Goal: Task Accomplishment & Management: Use online tool/utility

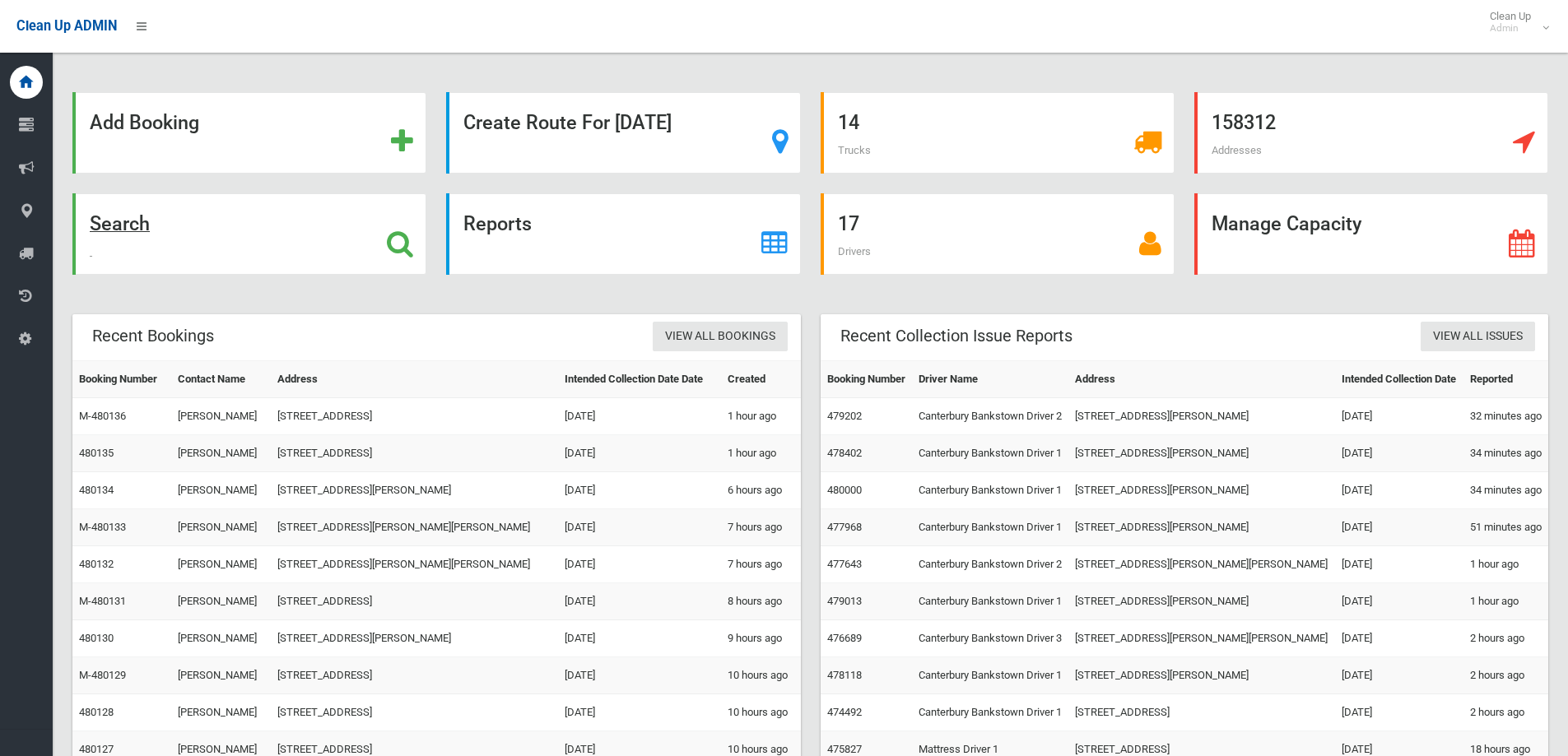
click at [123, 226] on strong "Search" at bounding box center [119, 224] width 60 height 23
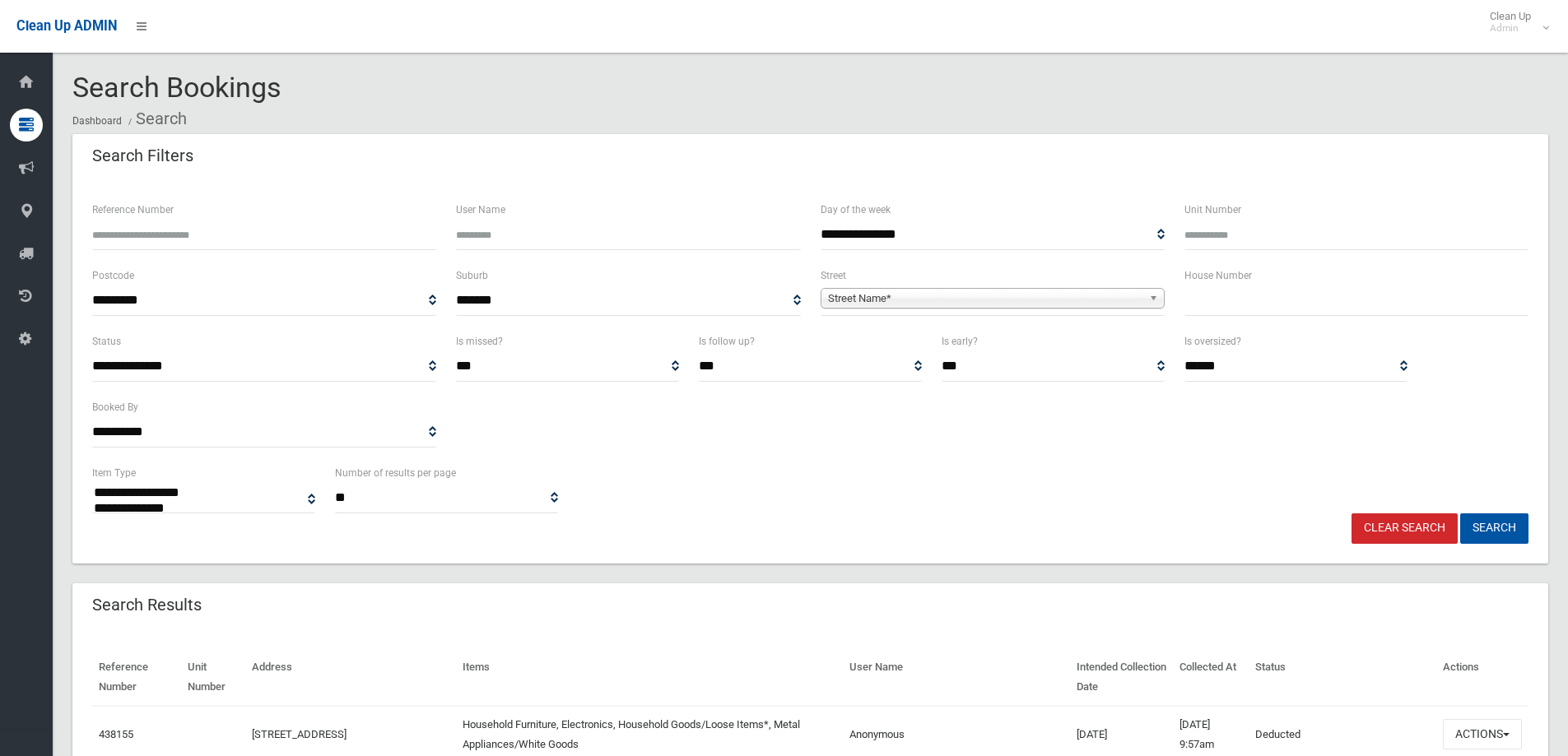
select select
click at [1195, 289] on input "text" at bounding box center [1356, 300] width 344 height 30
type input "**"
click at [872, 300] on span "Street Name*" at bounding box center [985, 299] width 315 height 19
type input "*****"
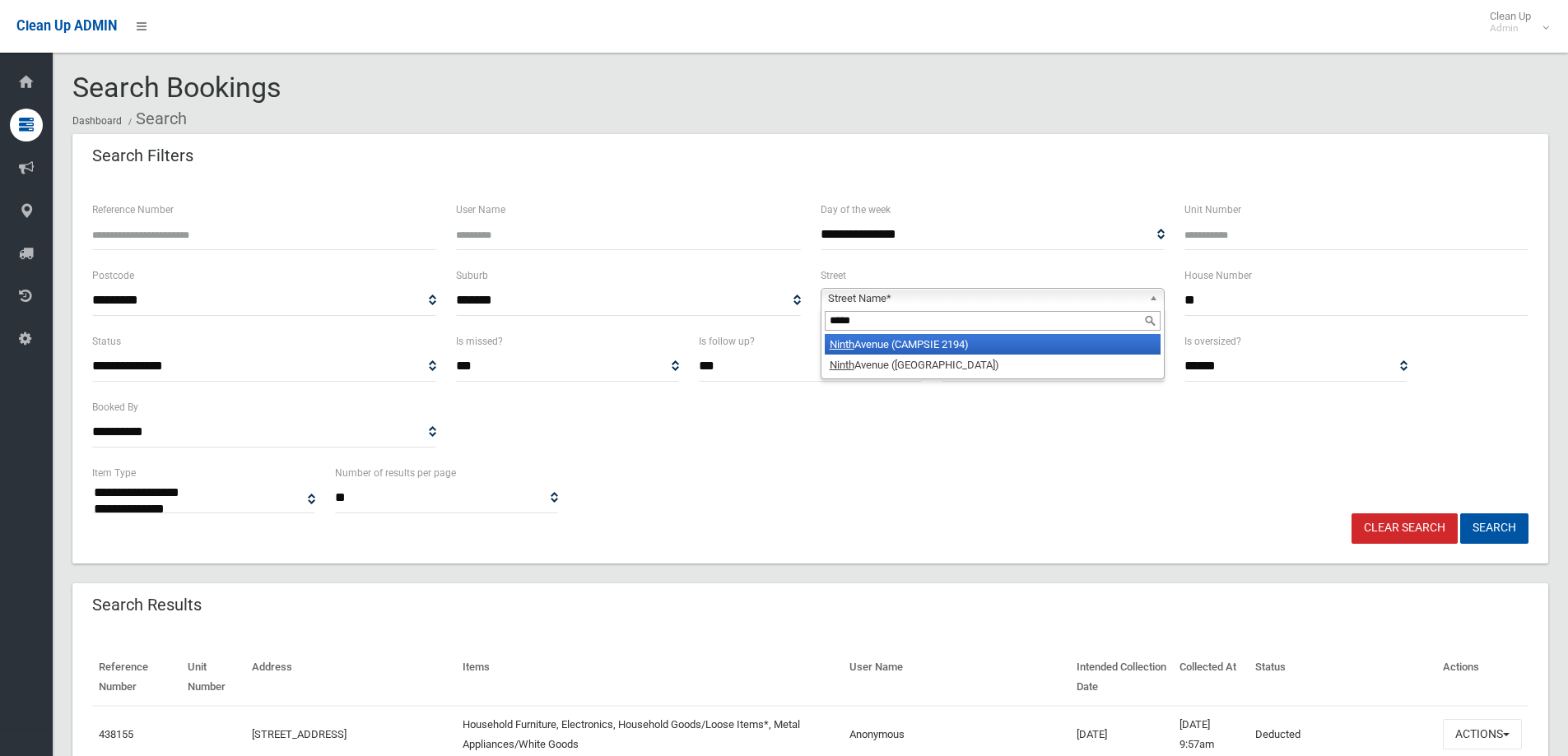
click at [842, 344] on em "Ninth" at bounding box center [841, 344] width 24 height 13
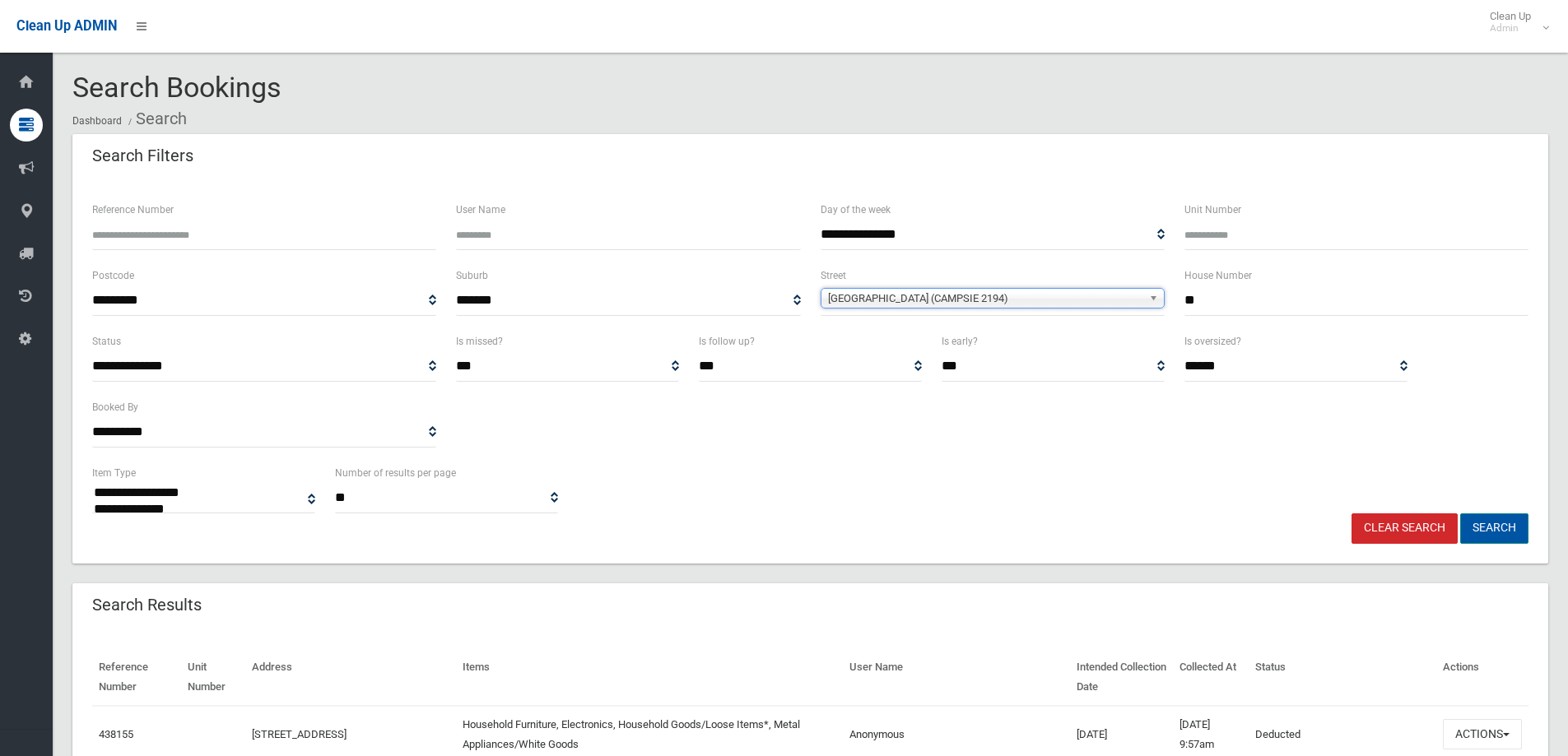
click at [1499, 530] on button "Search" at bounding box center [1494, 528] width 68 height 30
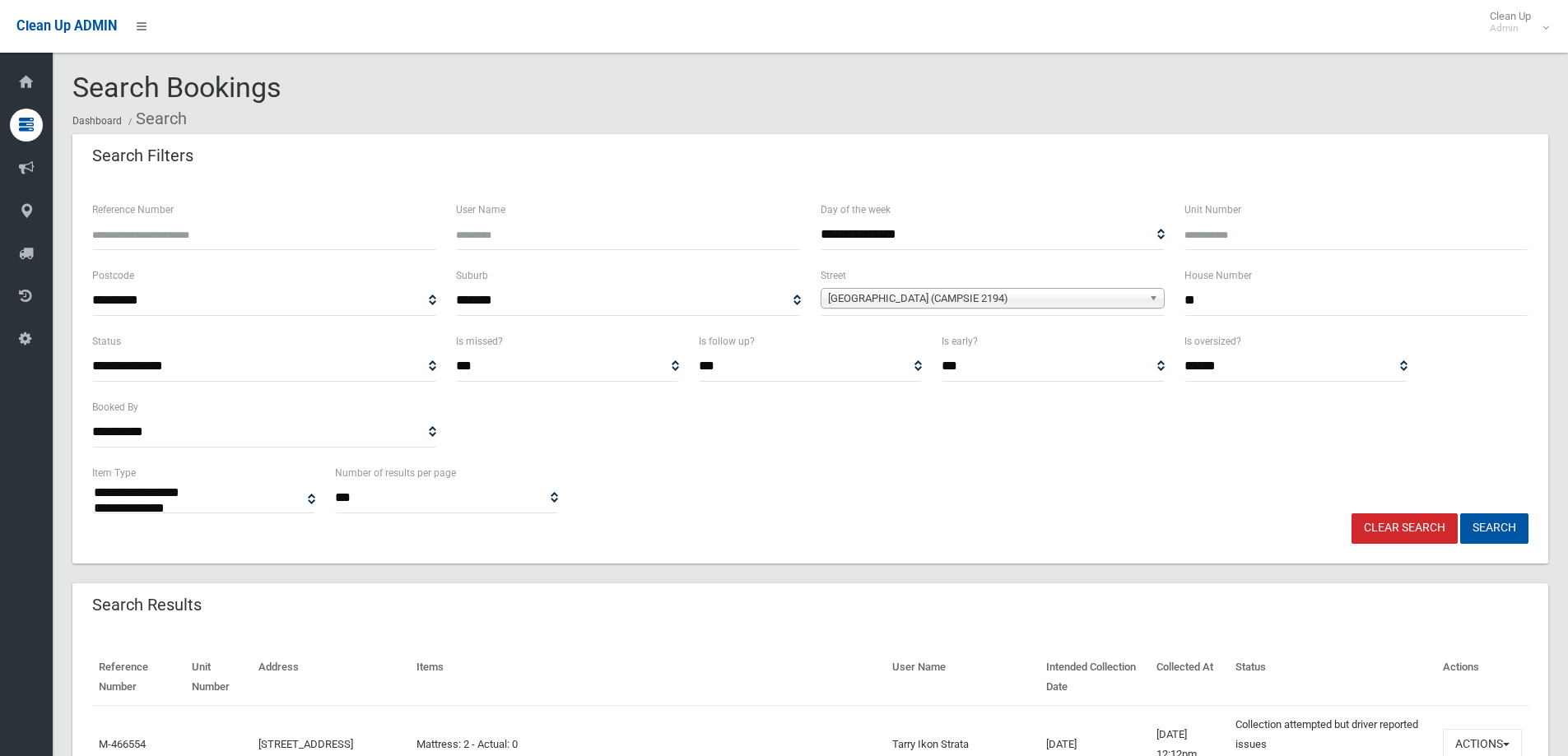
select select
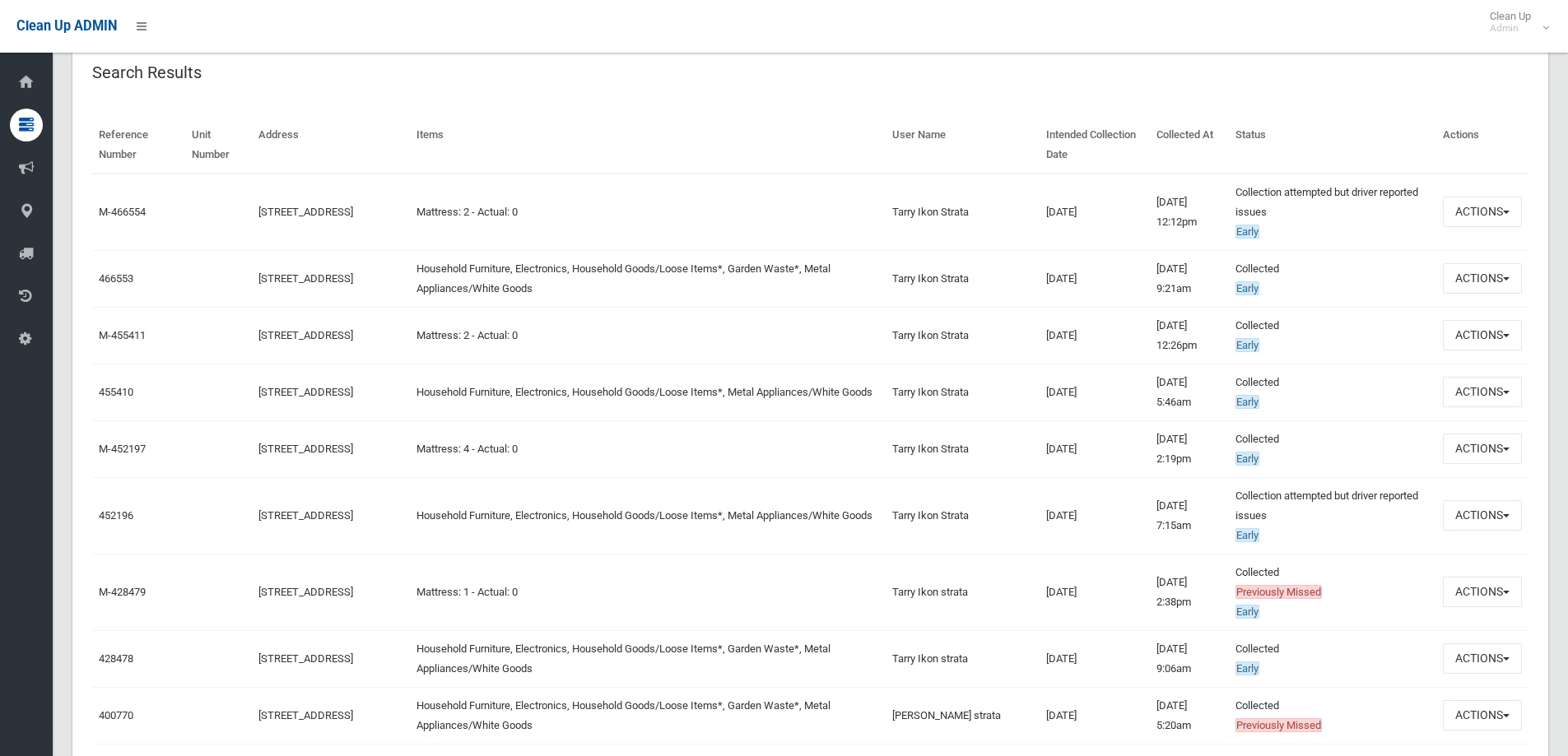
scroll to position [575, 0]
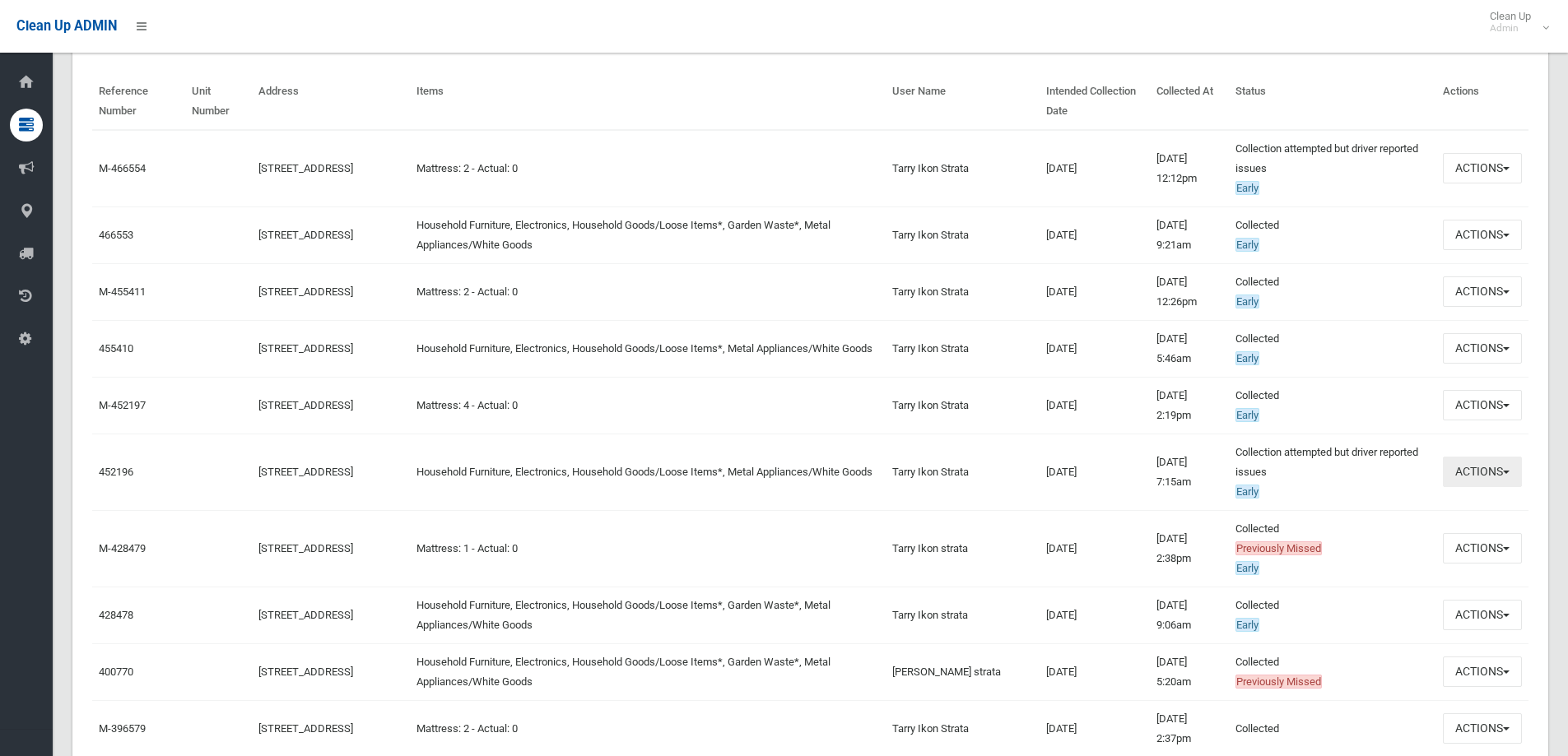
click at [1512, 474] on button "Actions" at bounding box center [1482, 471] width 79 height 30
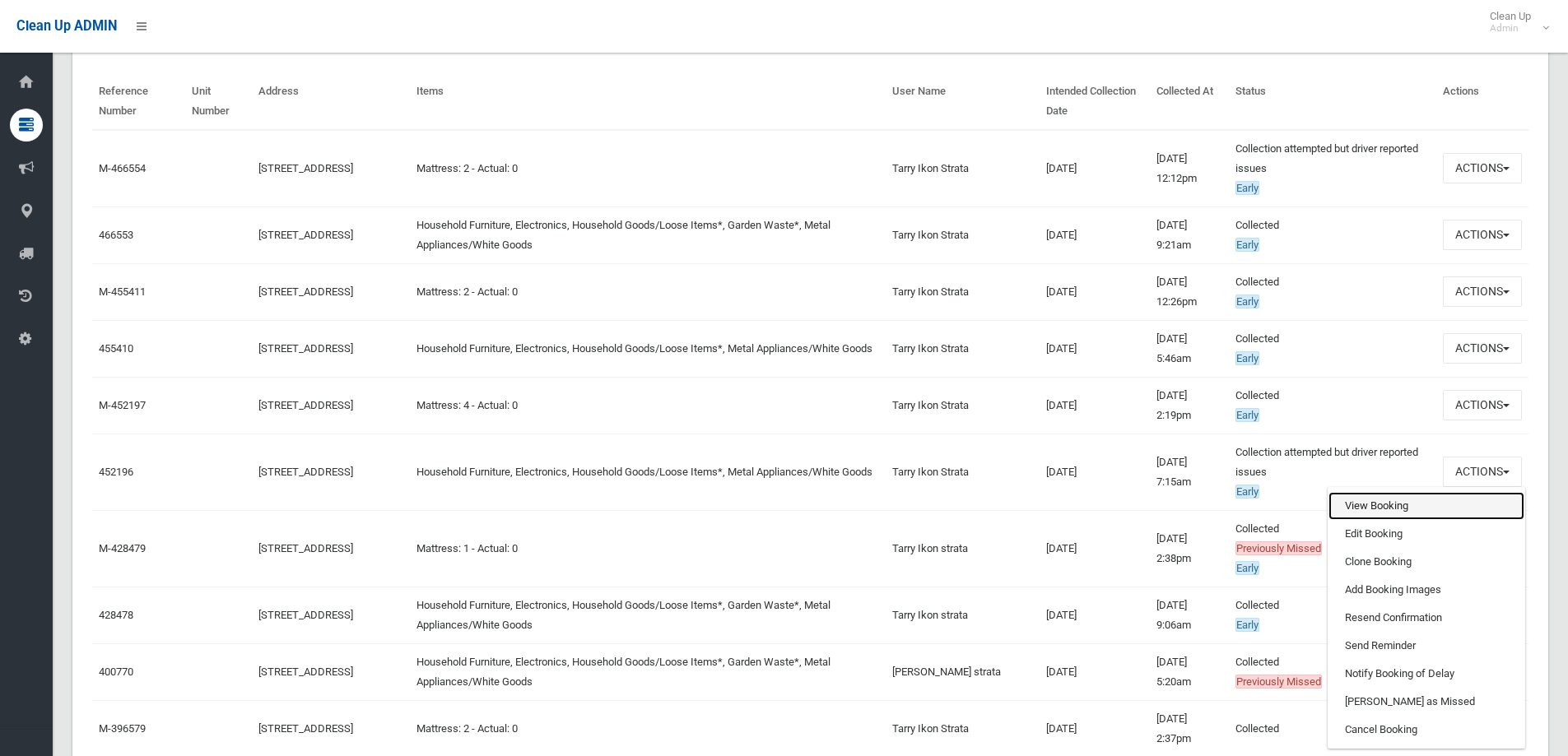
click at [1385, 507] on link "View Booking" at bounding box center [1426, 506] width 196 height 28
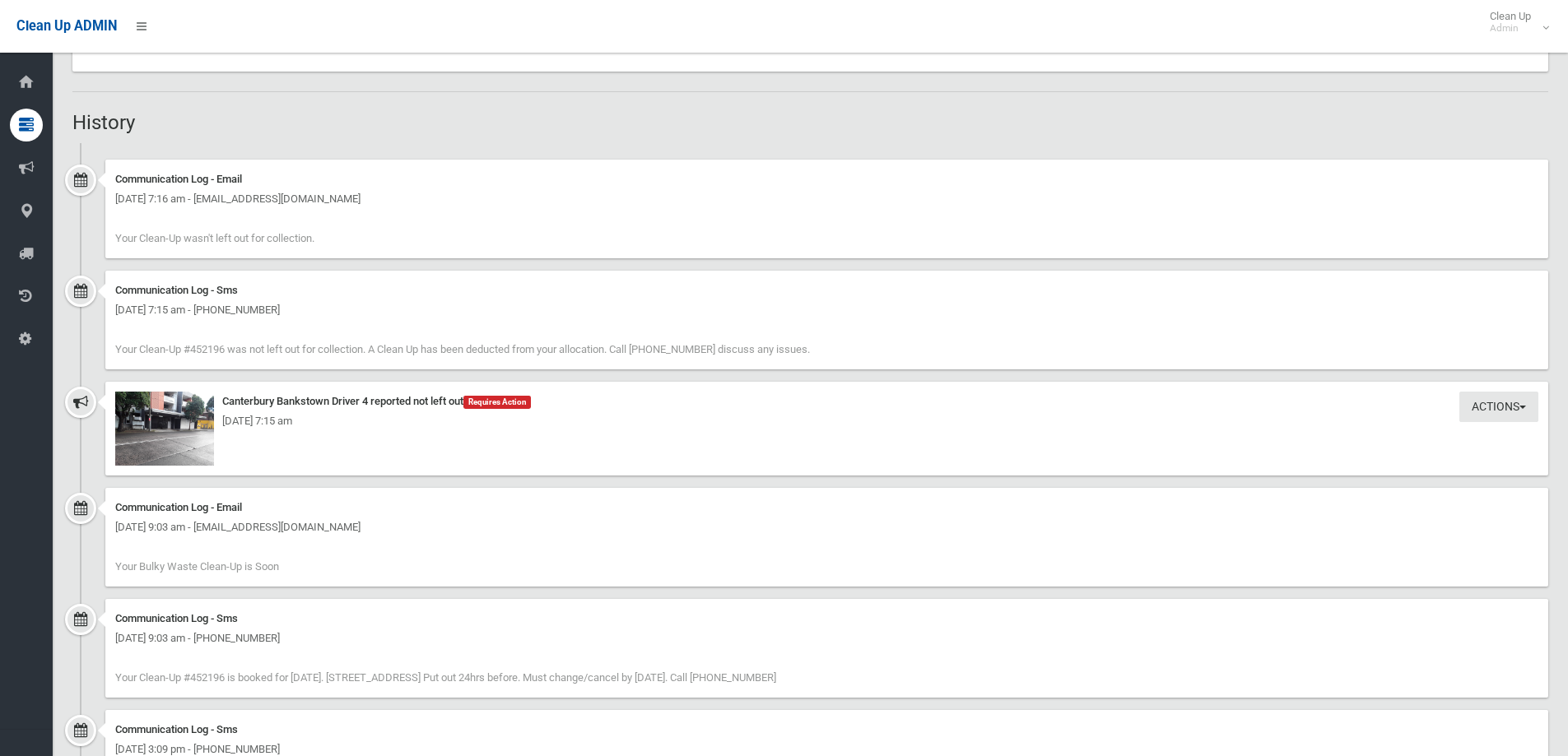
scroll to position [1152, 0]
click at [199, 403] on img at bounding box center [165, 428] width 99 height 74
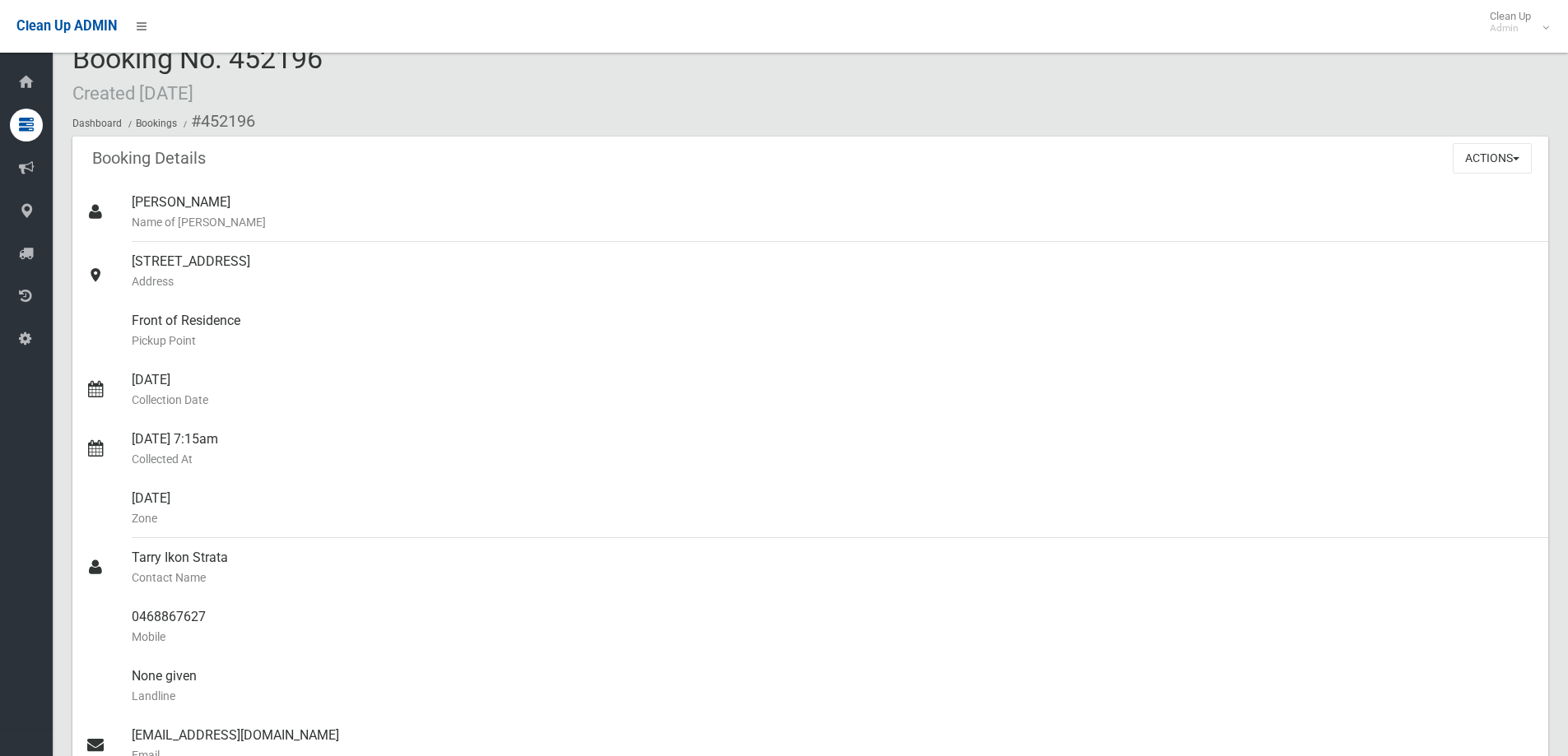
scroll to position [0, 0]
